Goal: Task Accomplishment & Management: Manage account settings

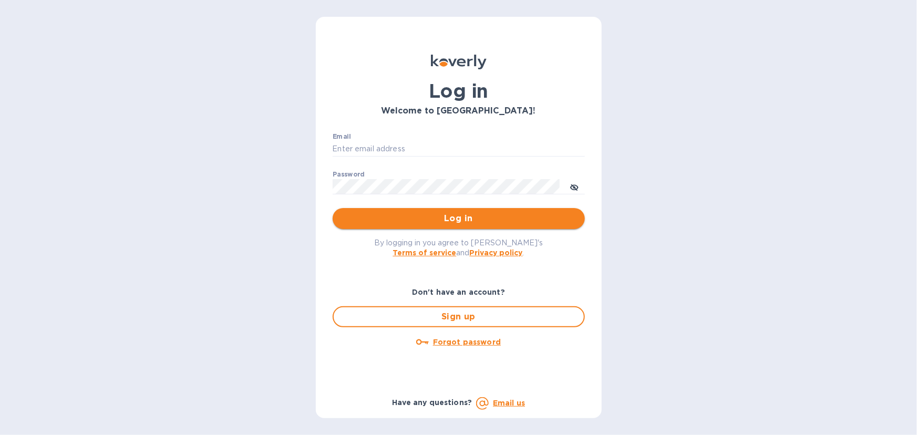
type input "[EMAIL_ADDRESS][DOMAIN_NAME]"
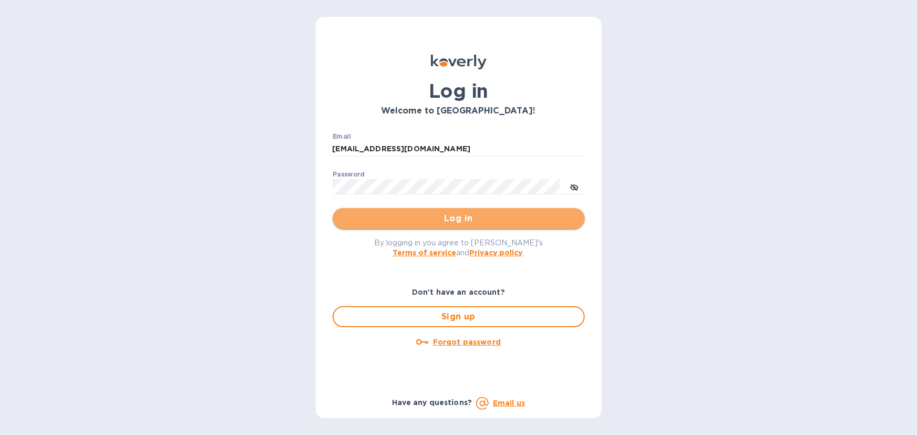
click at [490, 221] on span "Log in" at bounding box center [458, 218] width 235 height 13
